Goal: Information Seeking & Learning: Learn about a topic

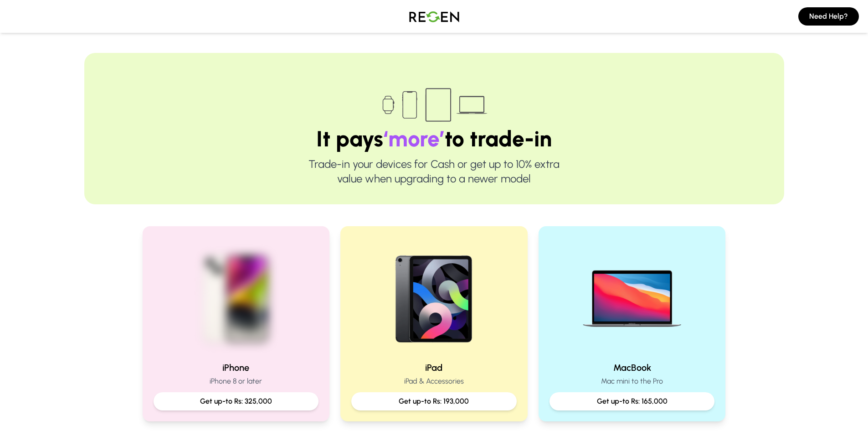
scroll to position [137, 0]
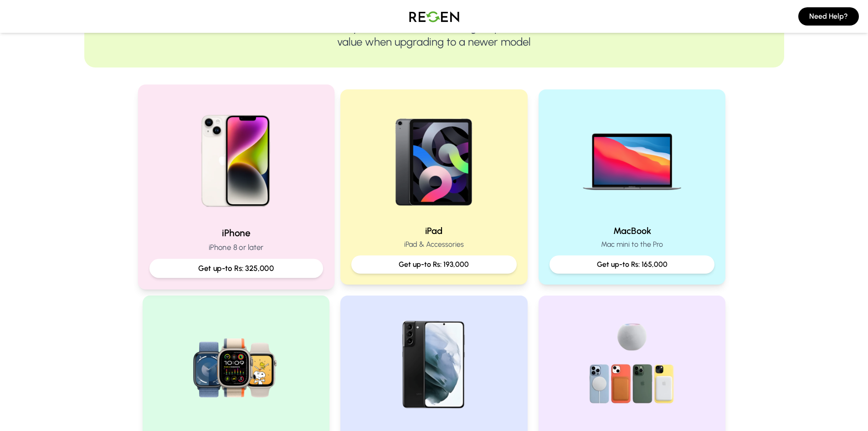
click at [271, 263] on p "Get up-to Rs: 325,000" at bounding box center [236, 267] width 158 height 11
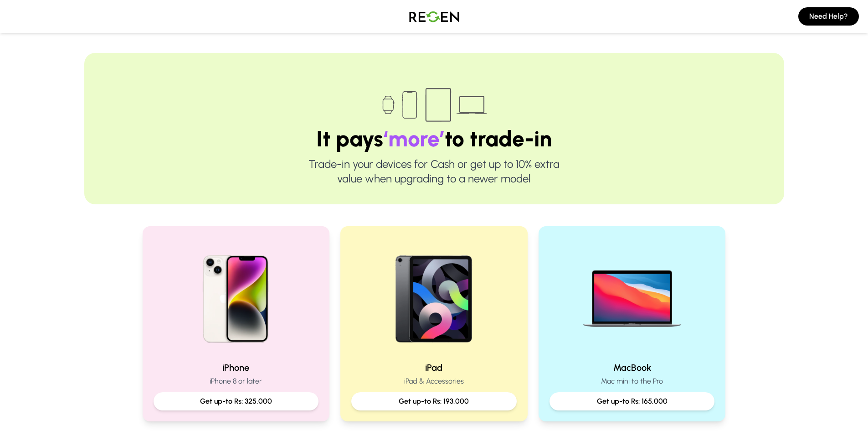
scroll to position [46, 0]
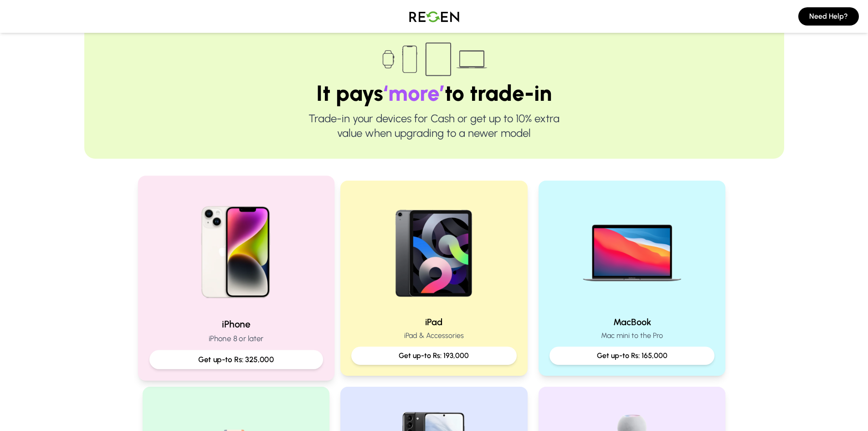
click at [224, 354] on p "Get up-to Rs: 325,000" at bounding box center [236, 359] width 158 height 11
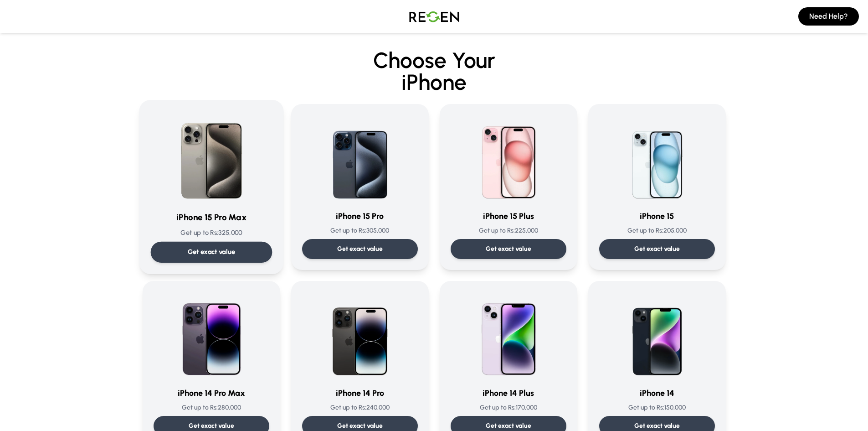
click at [238, 252] on div "Get exact value" at bounding box center [211, 251] width 122 height 21
